Goal: Transaction & Acquisition: Purchase product/service

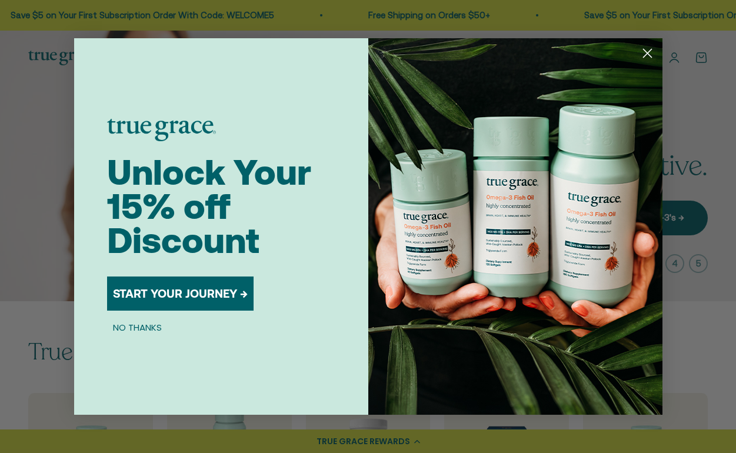
click at [183, 287] on button "START YOUR JOURNEY →" at bounding box center [180, 293] width 146 height 34
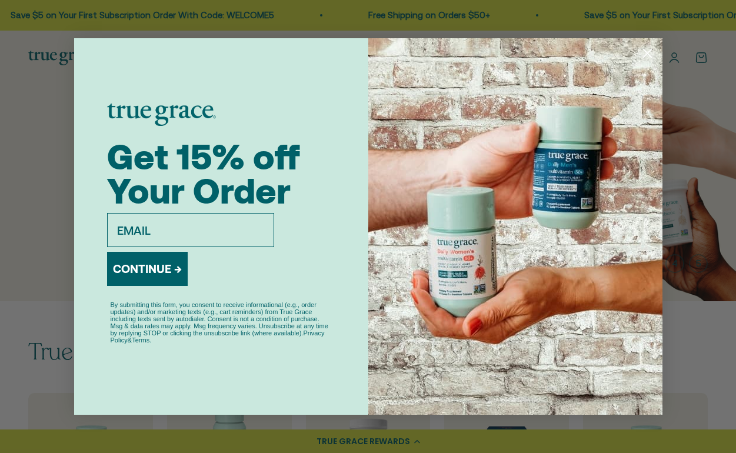
click at [305, 164] on h1 "Get 15% off Your Order" at bounding box center [221, 179] width 228 height 68
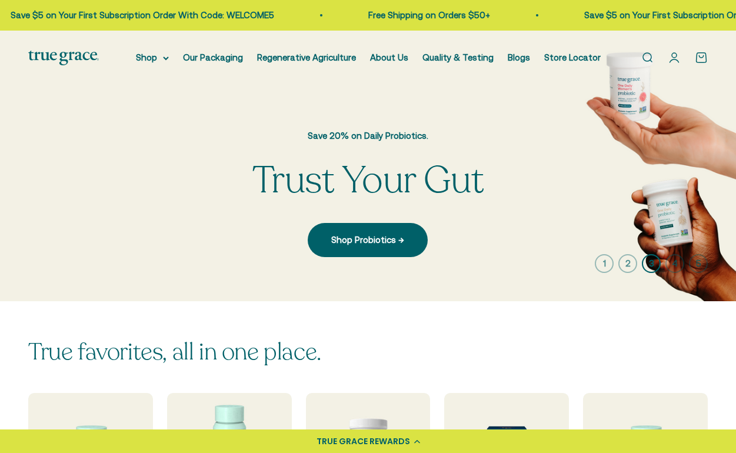
click at [676, 58] on link "Open account page" at bounding box center [673, 57] width 13 height 13
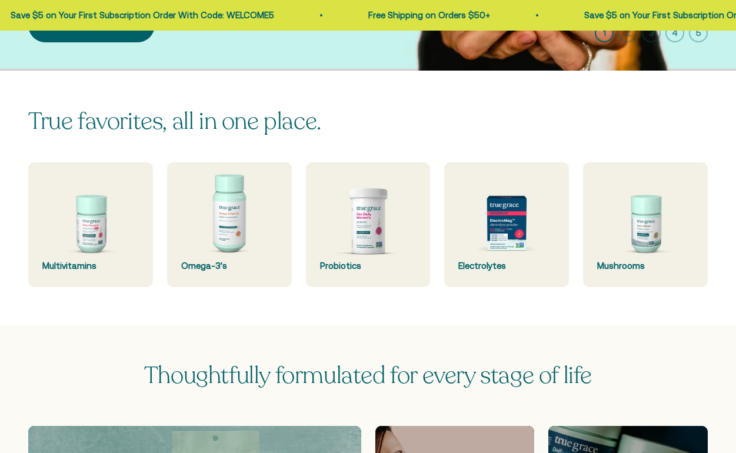
scroll to position [273, 0]
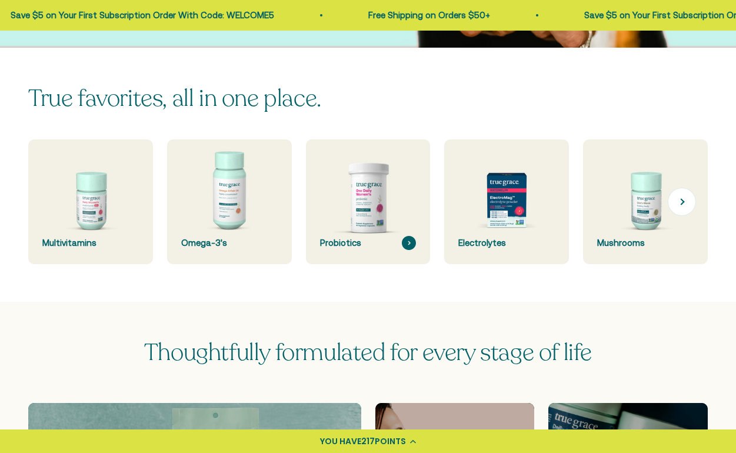
click at [357, 200] on img at bounding box center [368, 202] width 132 height 132
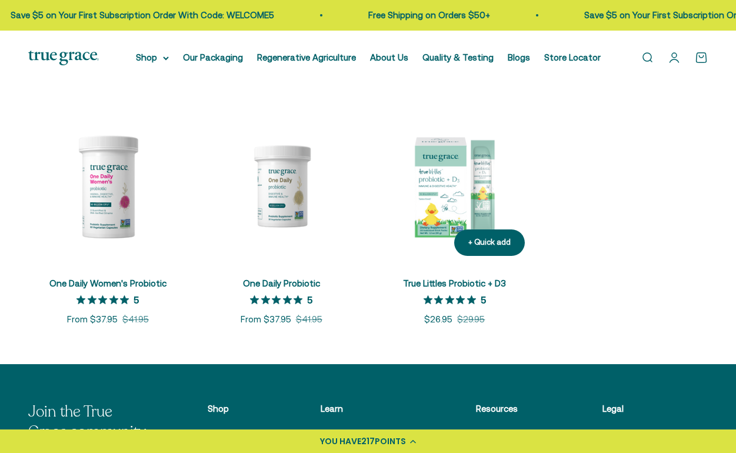
scroll to position [213, 0]
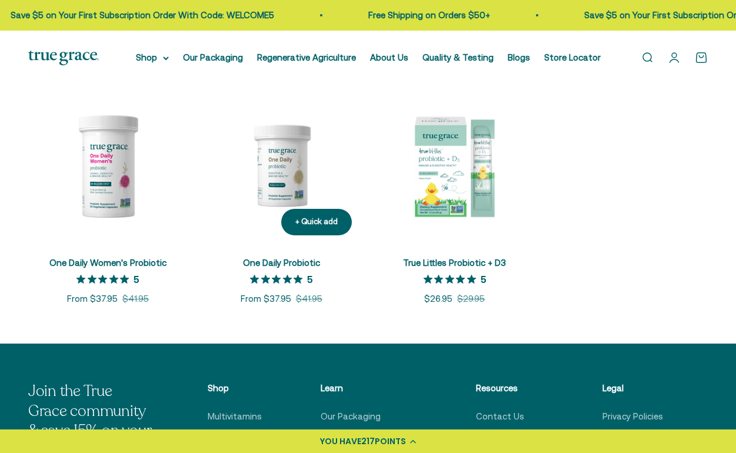
click at [287, 260] on link "One Daily Probiotic" at bounding box center [281, 263] width 77 height 10
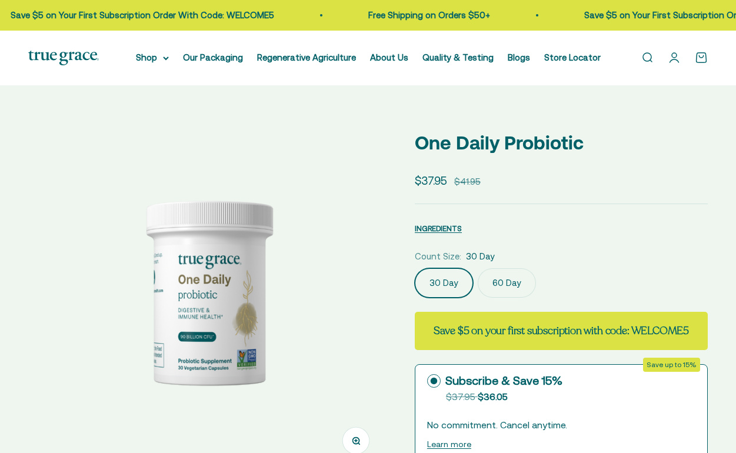
select select "3"
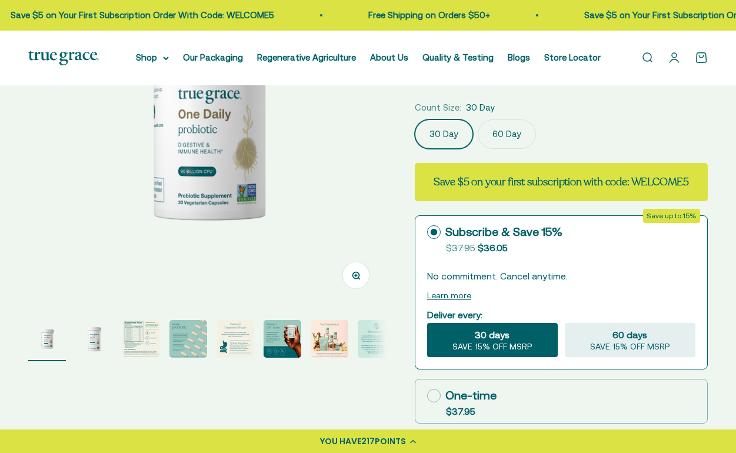
scroll to position [145, 0]
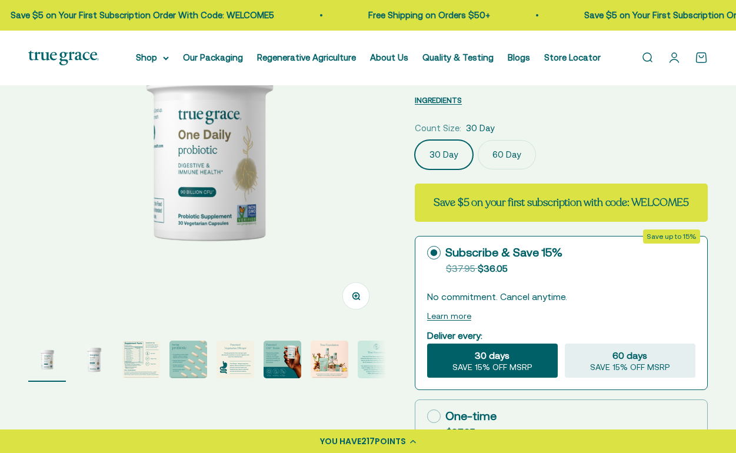
click at [519, 161] on label "60 Day" at bounding box center [506, 154] width 58 height 29
click at [415, 140] on input "60 Day" at bounding box center [414, 139] width 1 height 1
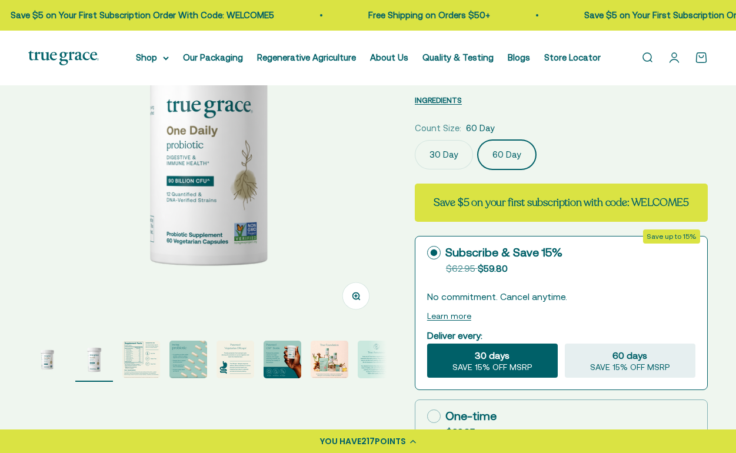
click at [456, 159] on label "30 Day" at bounding box center [444, 154] width 58 height 29
click at [415, 140] on input "30 Day" at bounding box center [414, 139] width 1 height 1
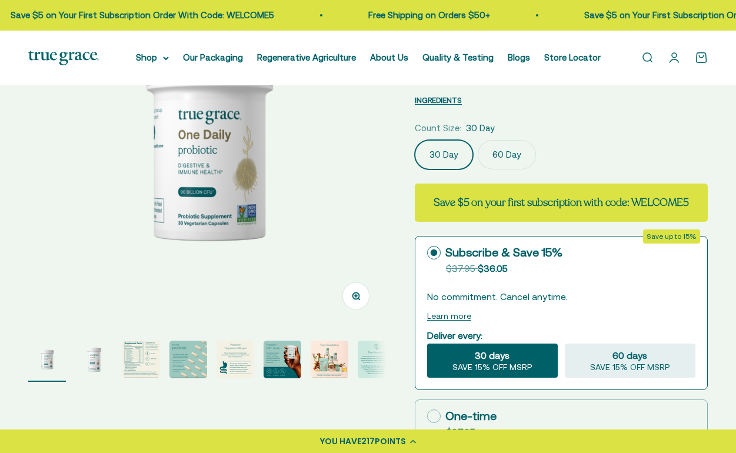
click at [552, 209] on strong "Save $5 on your first subscription with code: WELCOME5" at bounding box center [560, 202] width 255 height 14
click at [516, 163] on label "60 Day" at bounding box center [506, 154] width 58 height 29
click at [415, 140] on input "60 Day" at bounding box center [414, 139] width 1 height 1
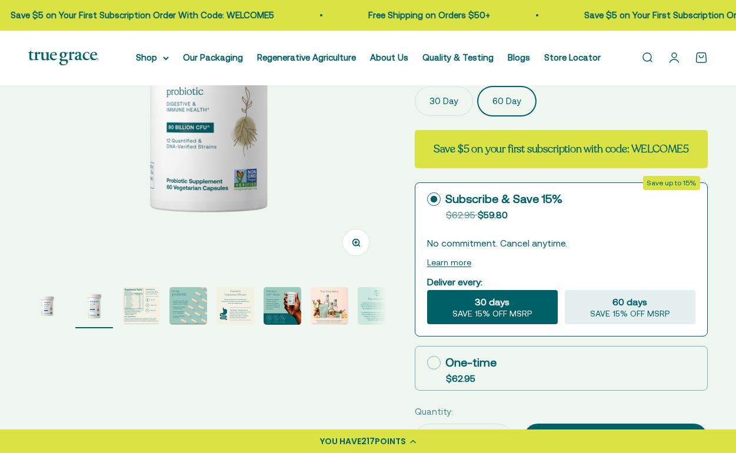
scroll to position [202, 0]
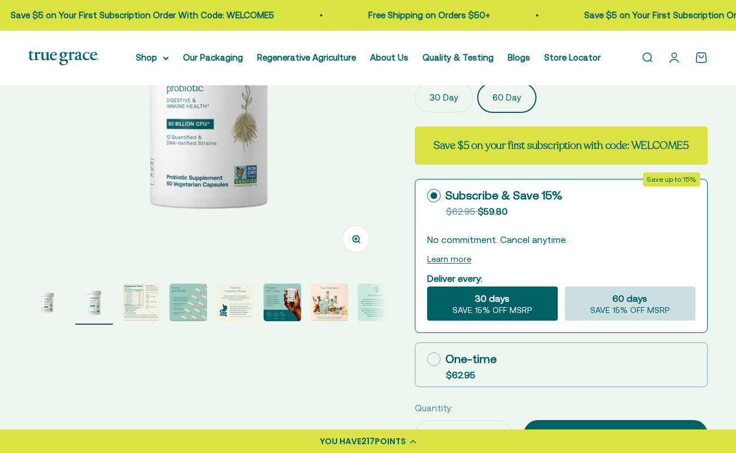
click at [601, 316] on span "SAVE 15% OFF MSRP" at bounding box center [630, 310] width 80 height 11
click at [564, 286] on input "60 days SAVE 15% OFF MSRP" at bounding box center [564, 286] width 1 height 1
radio input "true"
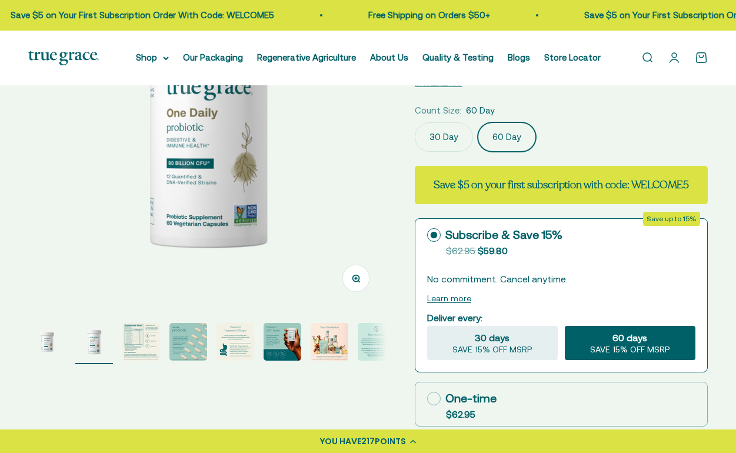
scroll to position [161, 0]
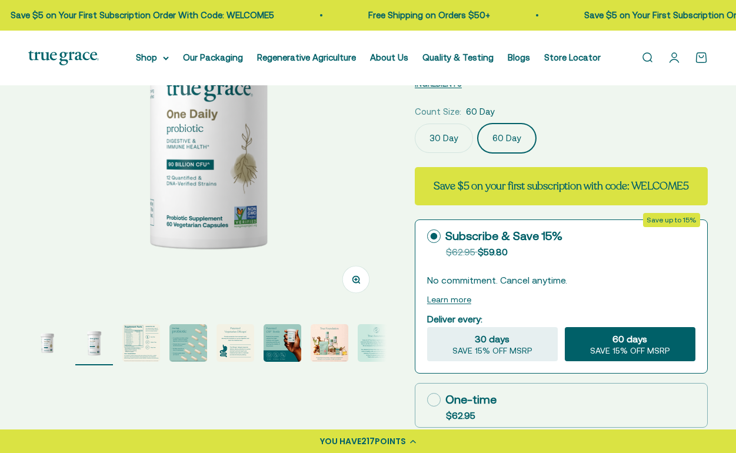
click at [577, 193] on strong "Save $5 on your first subscription with code: WELCOME5" at bounding box center [560, 186] width 255 height 14
copy strong "WELCOME5"
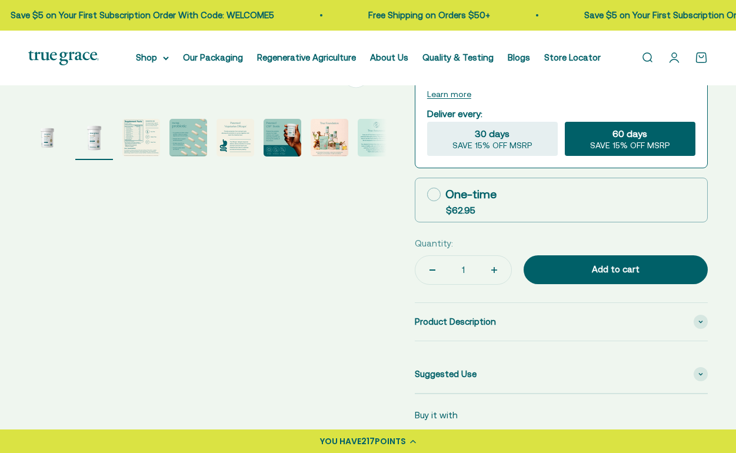
scroll to position [370, 0]
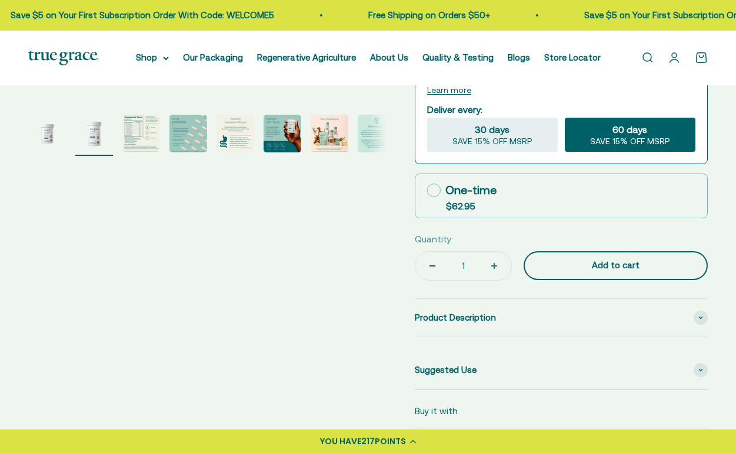
click at [617, 272] on div "Add to cart" at bounding box center [615, 265] width 137 height 14
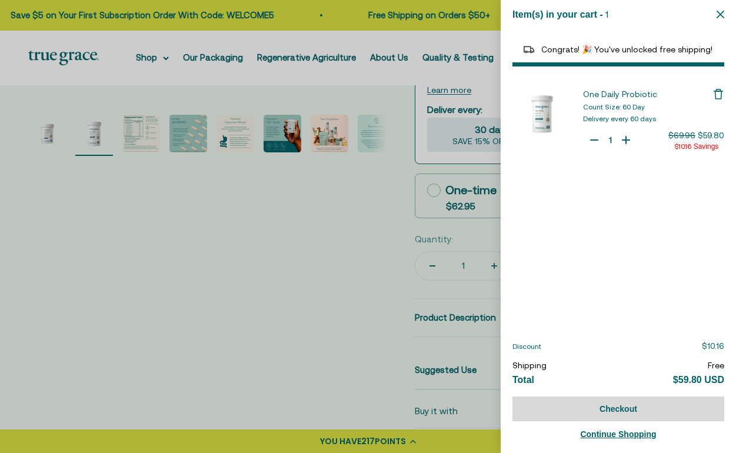
click at [433, 280] on div at bounding box center [368, 226] width 736 height 453
select select "40055698129088"
select select "46108681896150"
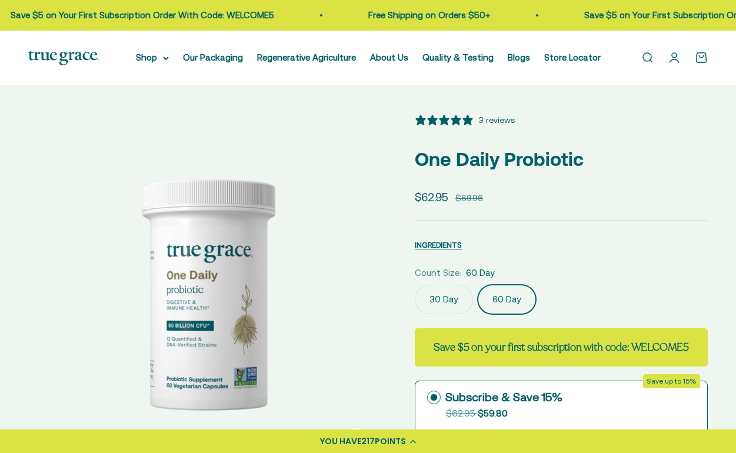
scroll to position [0, 0]
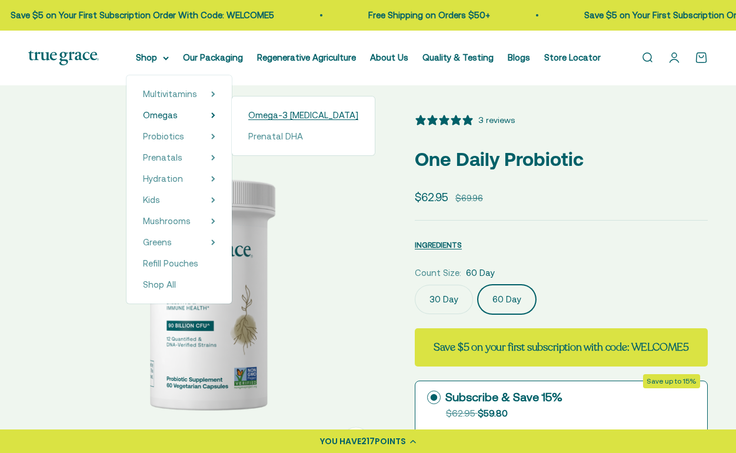
click at [268, 113] on span "Omega-3 [MEDICAL_DATA]" at bounding box center [303, 115] width 110 height 10
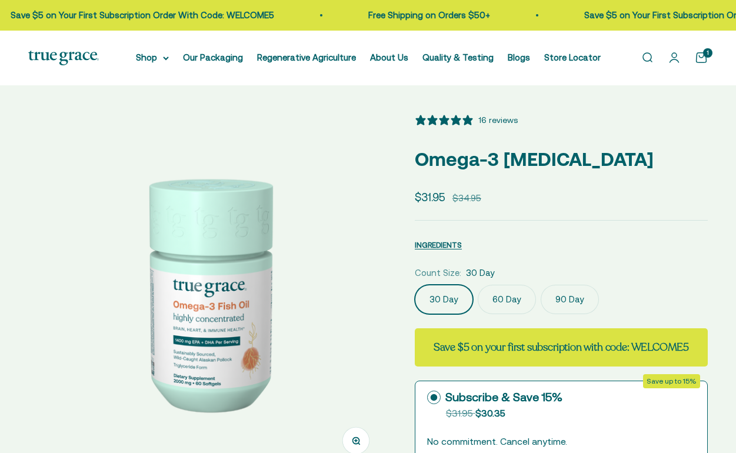
select select "3"
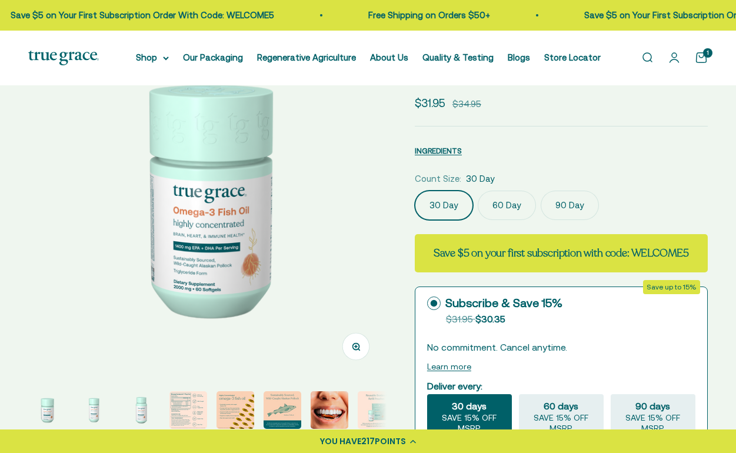
scroll to position [98, 0]
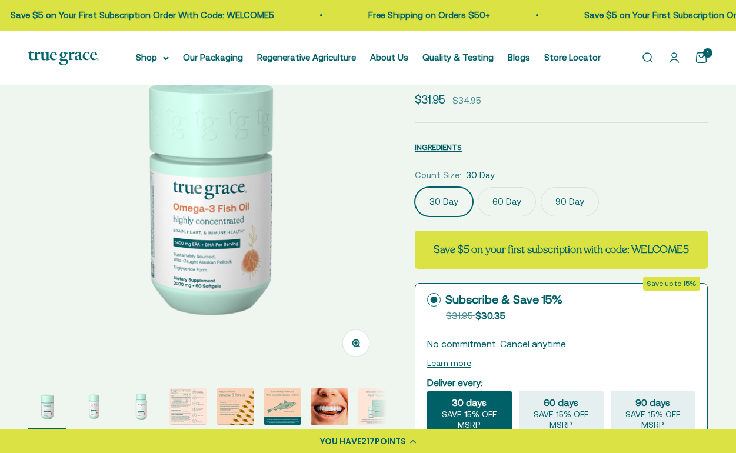
click at [502, 202] on label "60 Day" at bounding box center [506, 201] width 58 height 29
click at [415, 187] on input "60 Day" at bounding box center [414, 186] width 1 height 1
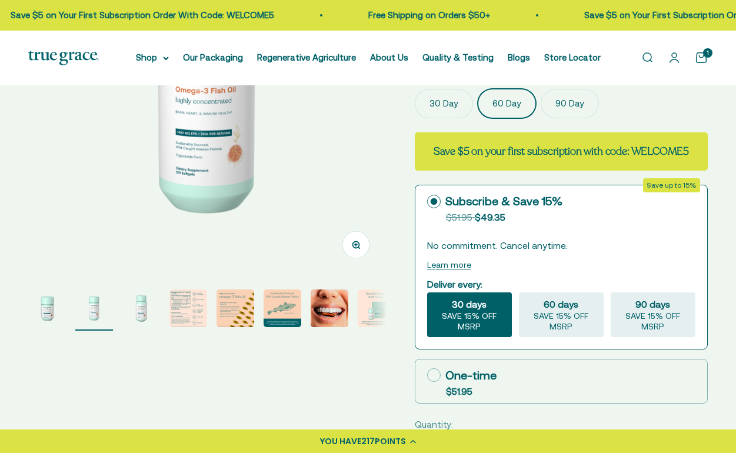
scroll to position [209, 0]
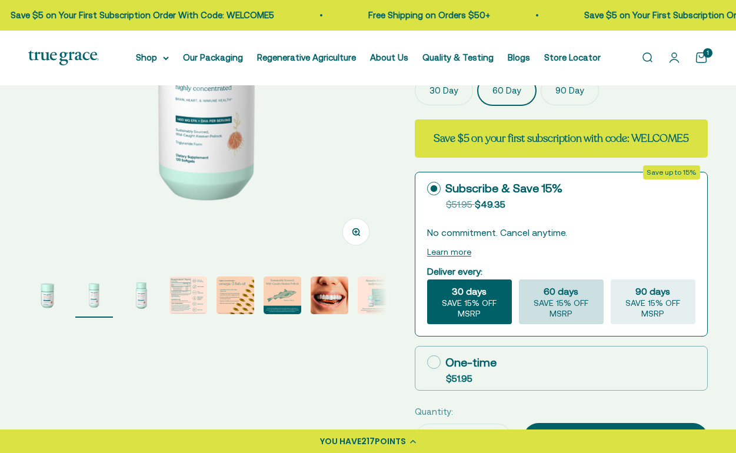
click at [565, 313] on span "SAVE 15% OFF MSRP" at bounding box center [560, 308] width 75 height 21
click at [519, 279] on input "60 days SAVE 15% OFF MSRP" at bounding box center [518, 279] width 1 height 1
radio input "true"
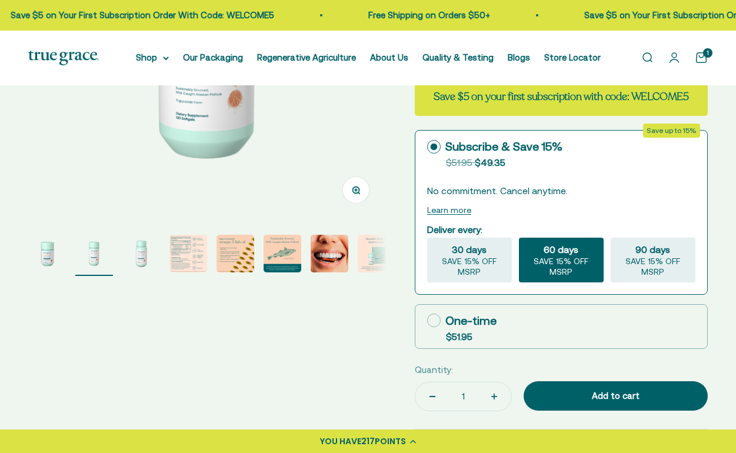
scroll to position [392, 0]
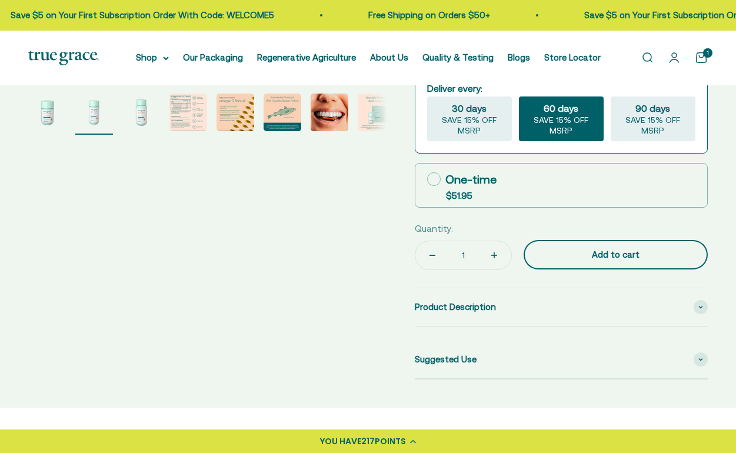
click at [610, 262] on div "Add to cart" at bounding box center [615, 255] width 137 height 14
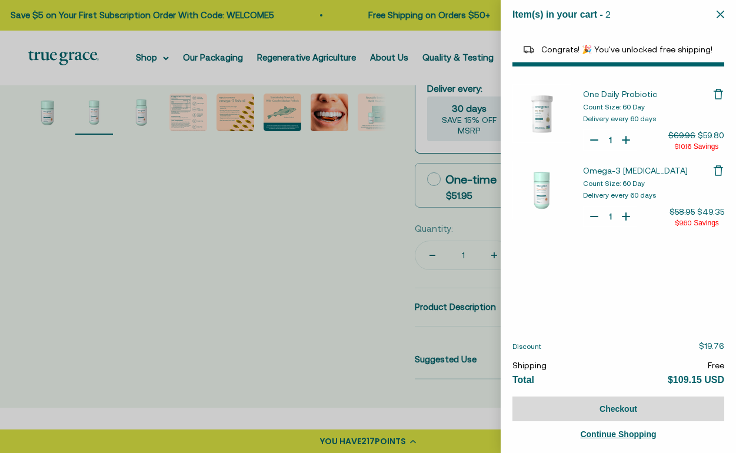
select select "46108681896150"
select select "40058346897600"
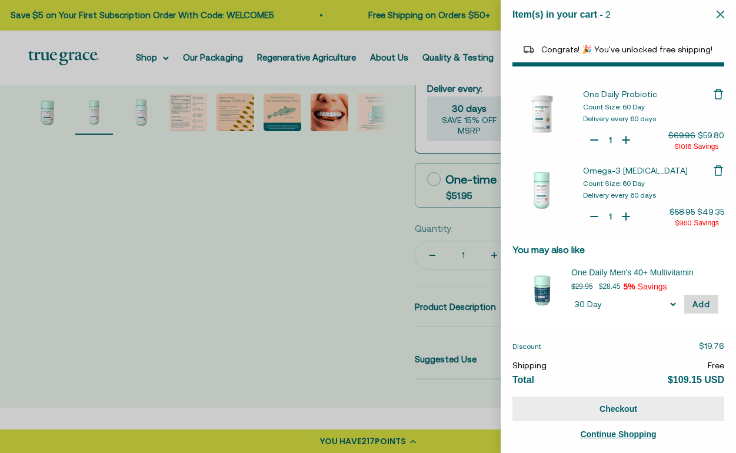
click at [607, 402] on button "Checkout" at bounding box center [618, 408] width 212 height 25
